Goal: Information Seeking & Learning: Understand process/instructions

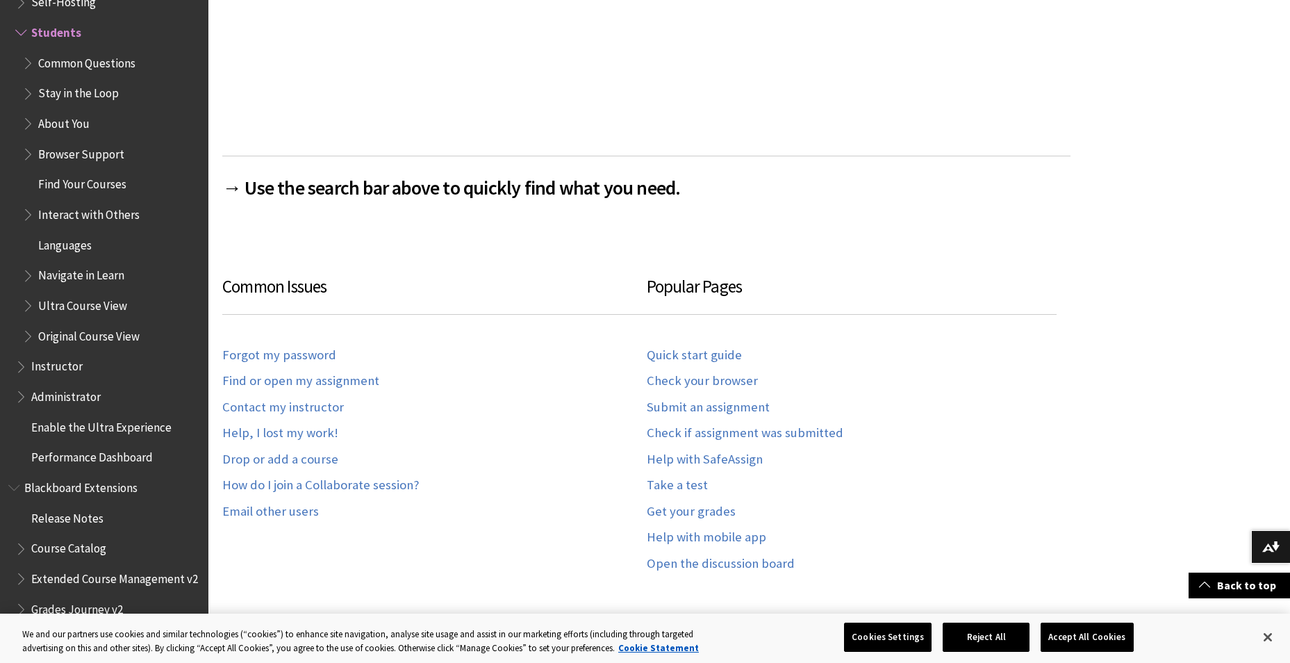
scroll to position [764, 0]
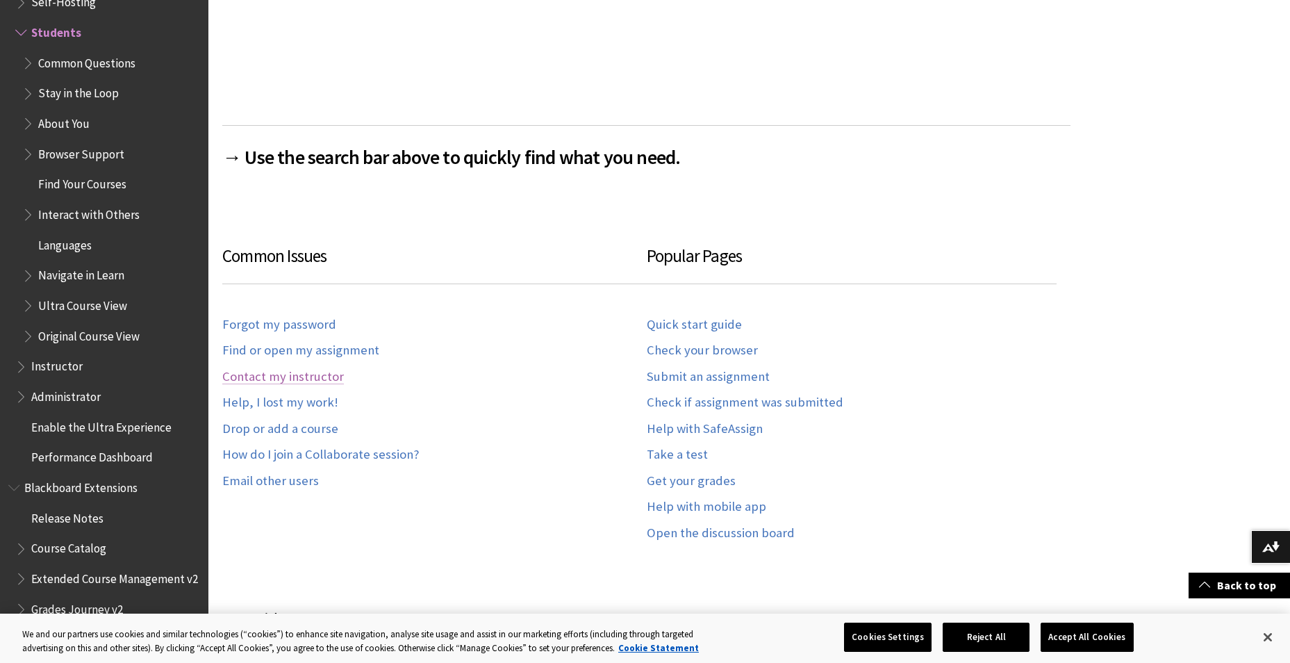
click at [319, 376] on link "Contact my instructor" at bounding box center [283, 377] width 122 height 16
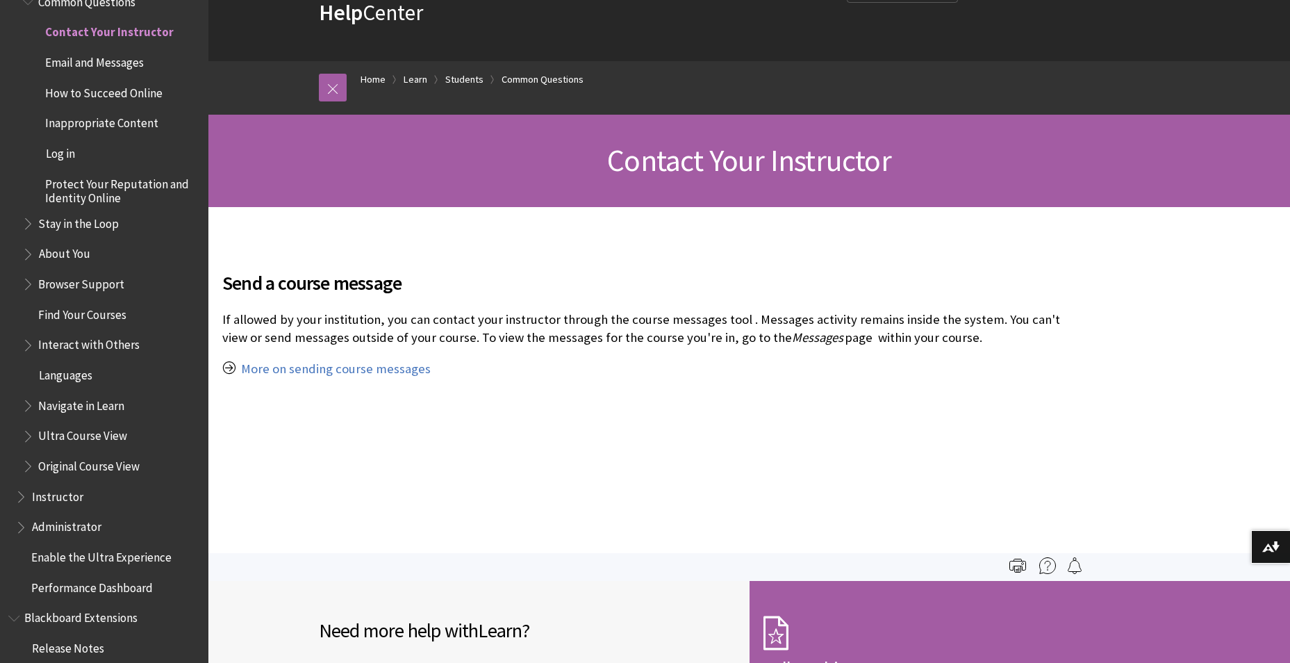
scroll to position [59, 0]
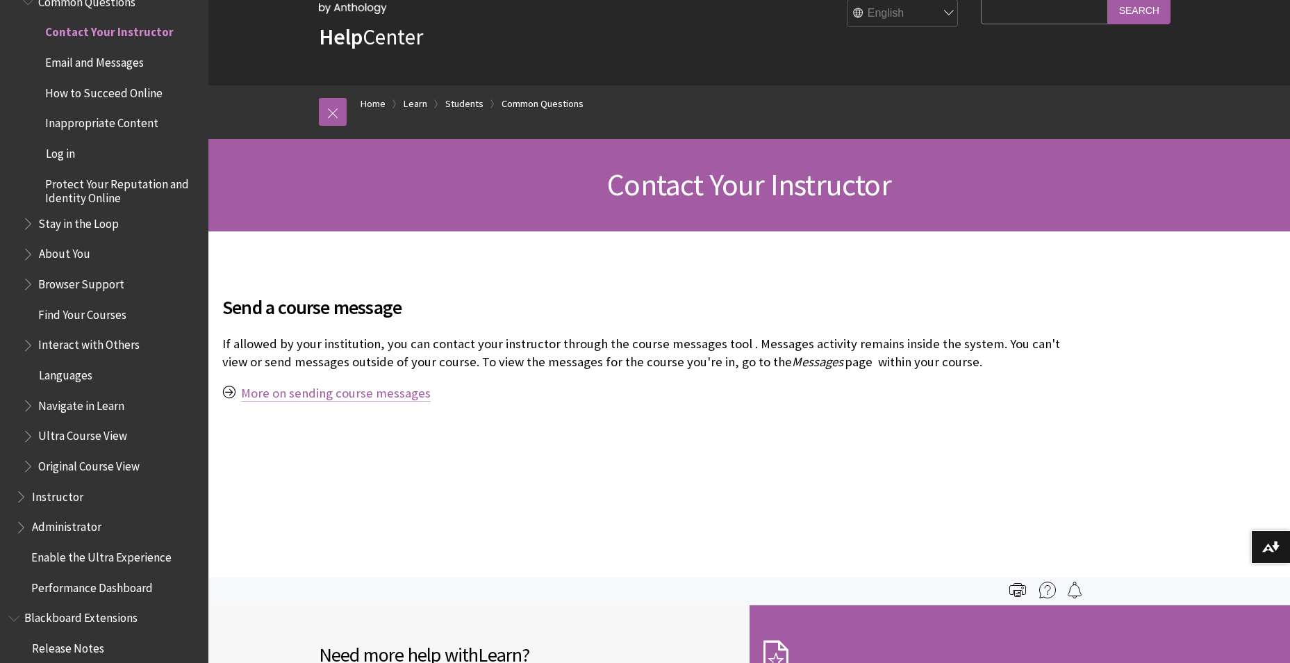
click at [395, 393] on link "More on sending course messages" at bounding box center [336, 393] width 190 height 17
